Goal: Information Seeking & Learning: Check status

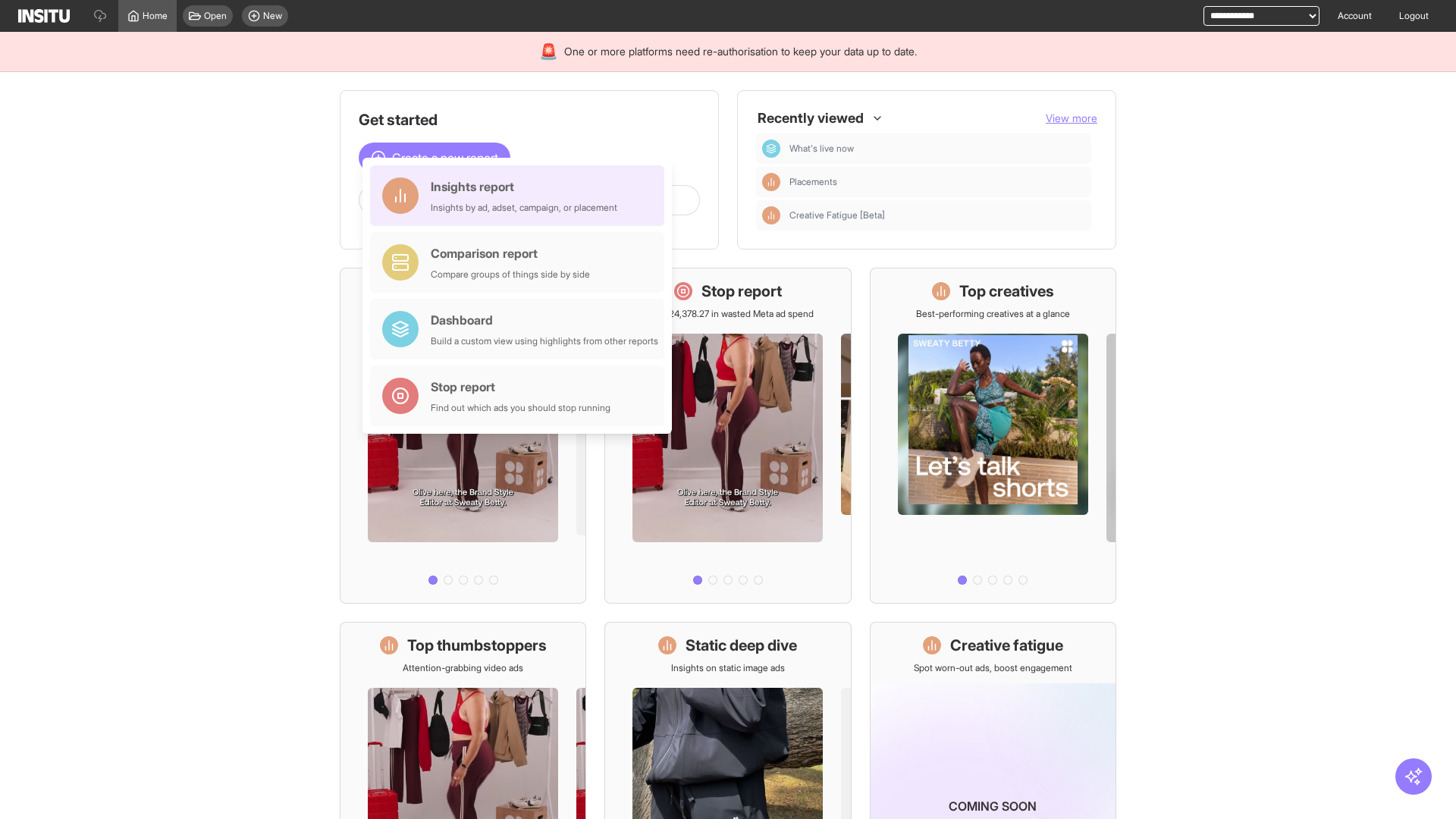
click at [521, 196] on div "Insights report Insights by ad, adset, campaign, or placement" at bounding box center [523, 196] width 187 height 37
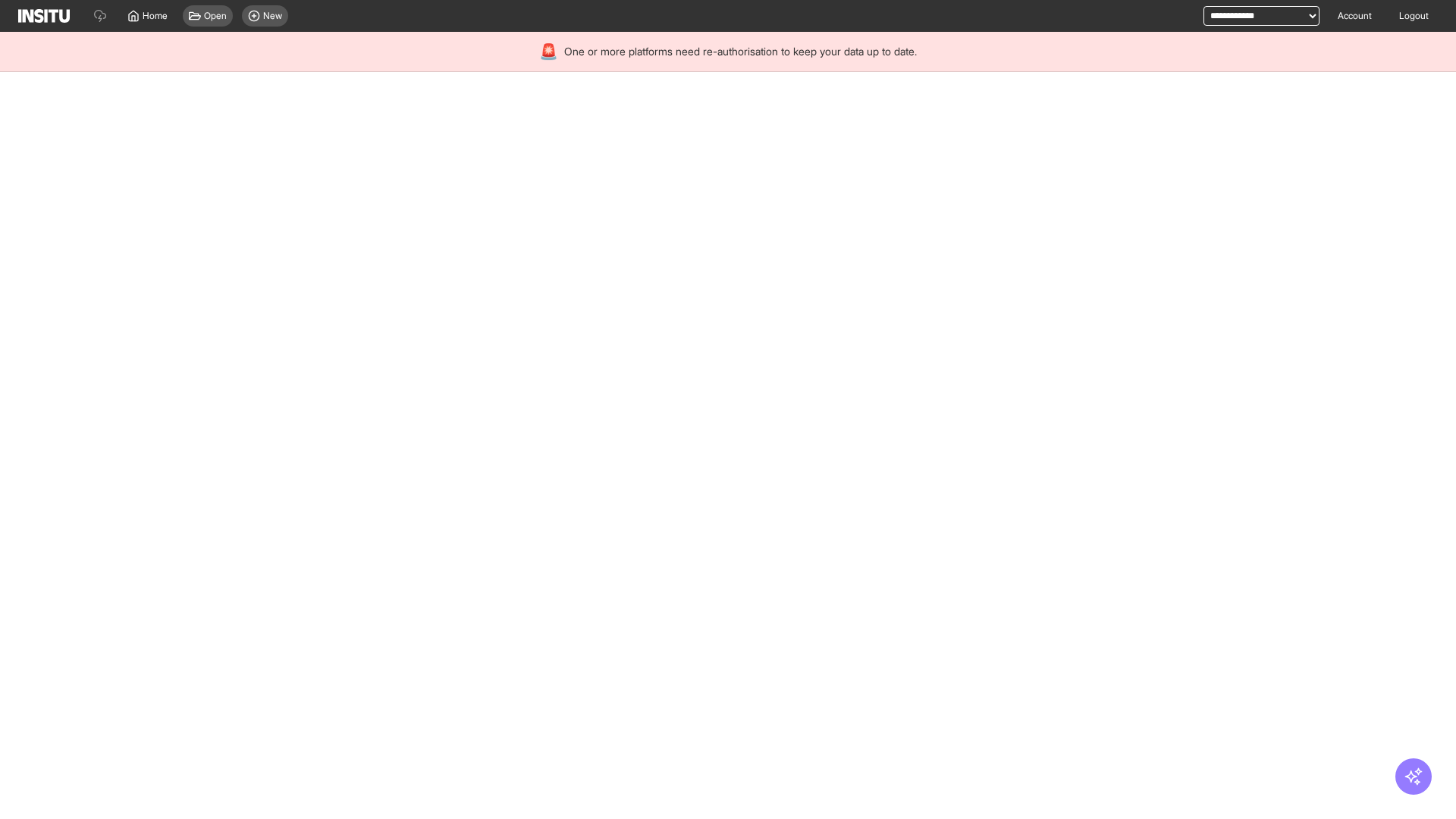
select select "**"
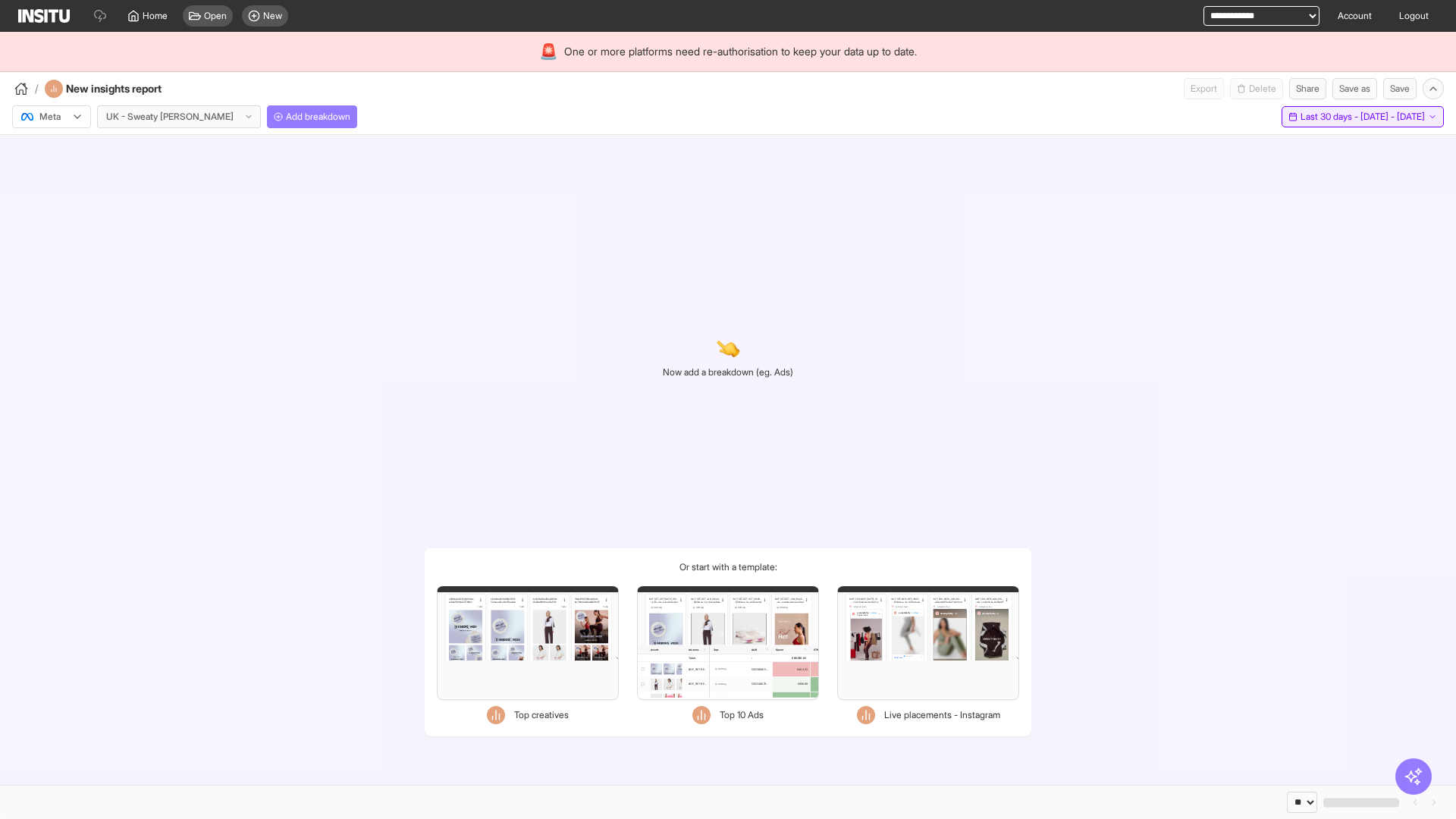
click at [1328, 117] on span "Last 30 days - [DATE] - [DATE]" at bounding box center [1362, 116] width 124 height 12
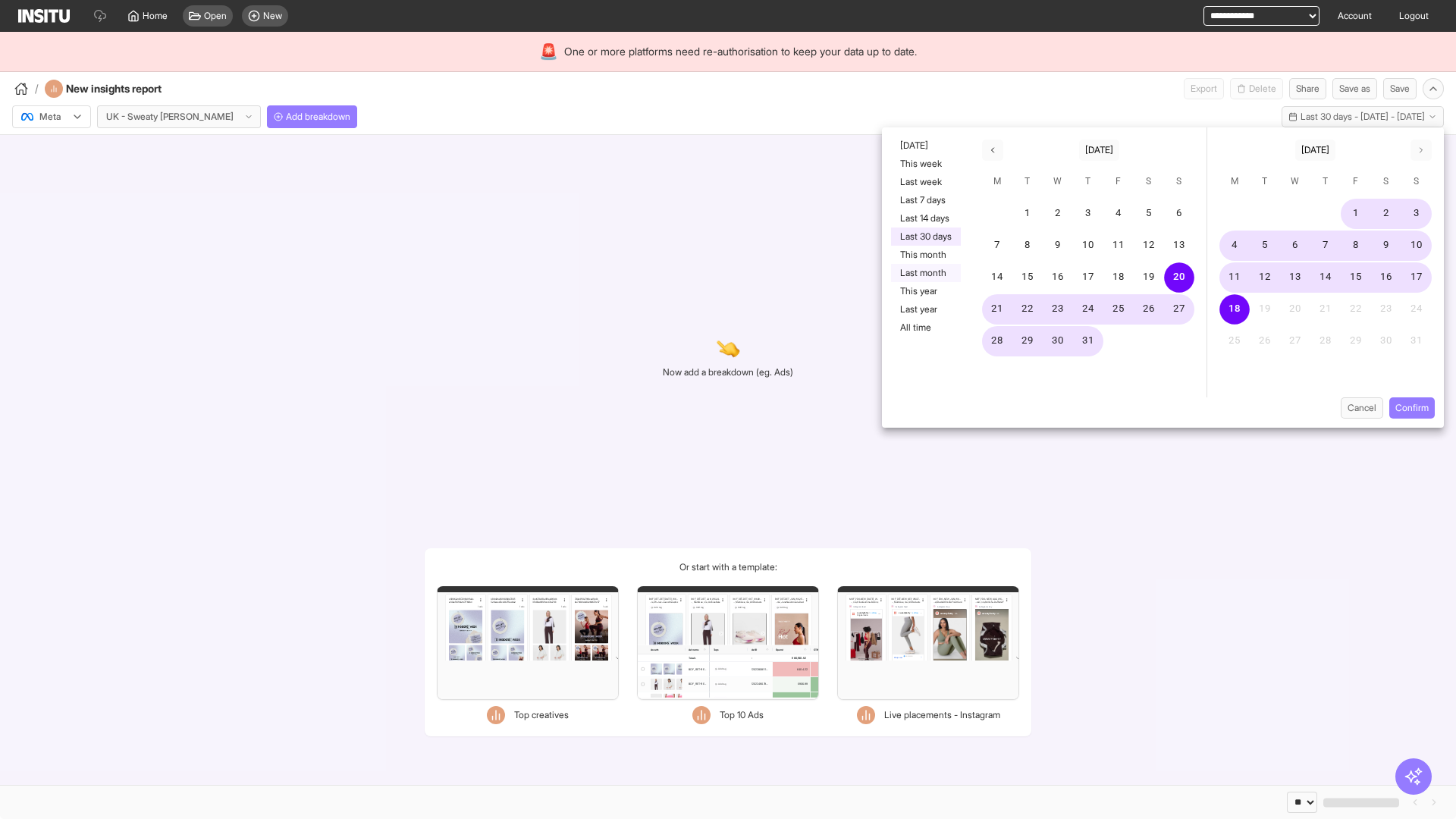
click at [924, 273] on button "Last month" at bounding box center [926, 273] width 70 height 18
